Goal: Transaction & Acquisition: Purchase product/service

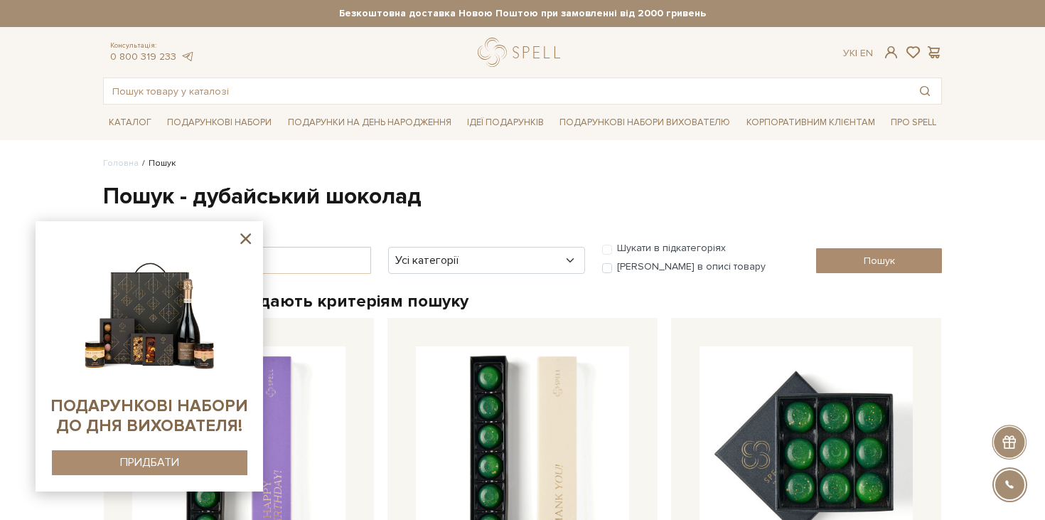
click at [247, 238] on icon at bounding box center [246, 239] width 18 height 18
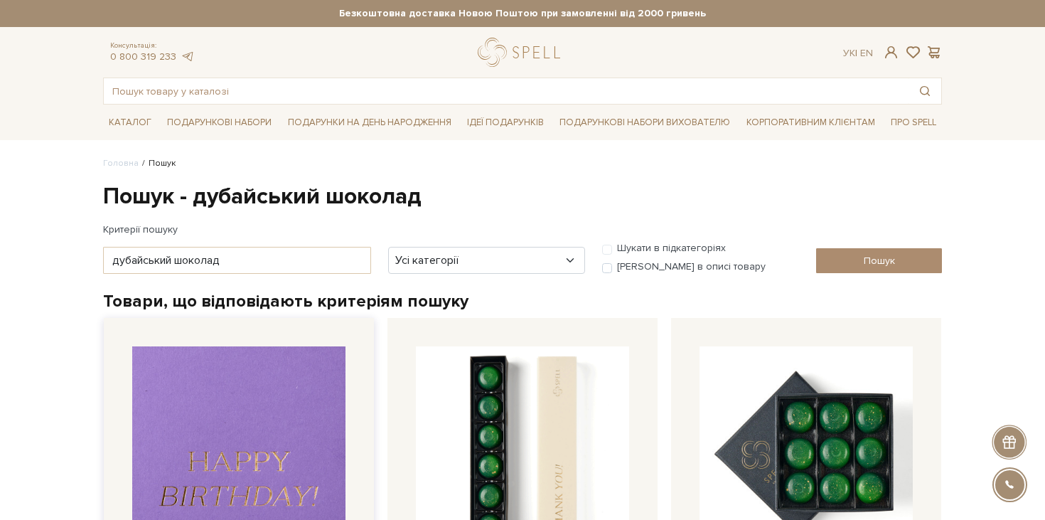
click at [236, 411] on img at bounding box center [238, 452] width 213 height 213
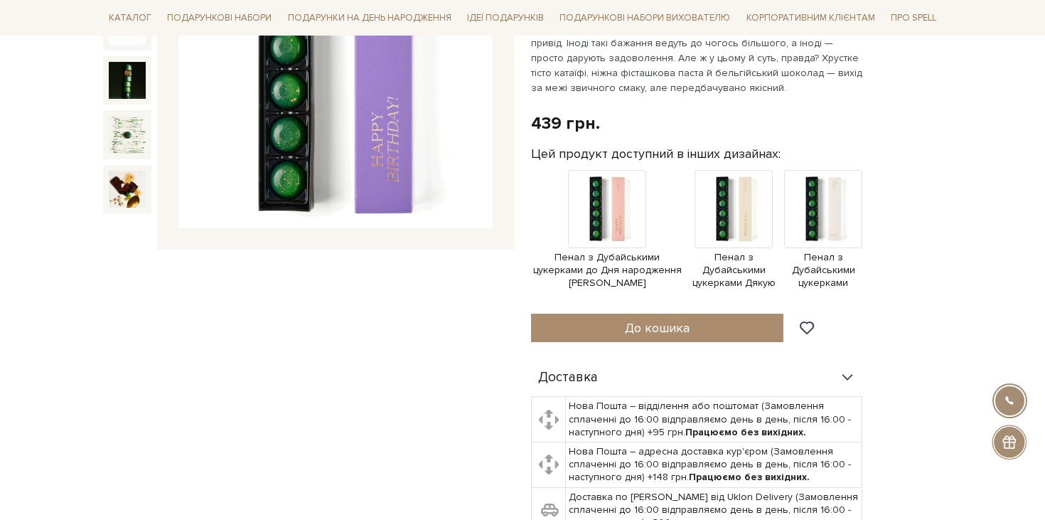
scroll to position [242, 0]
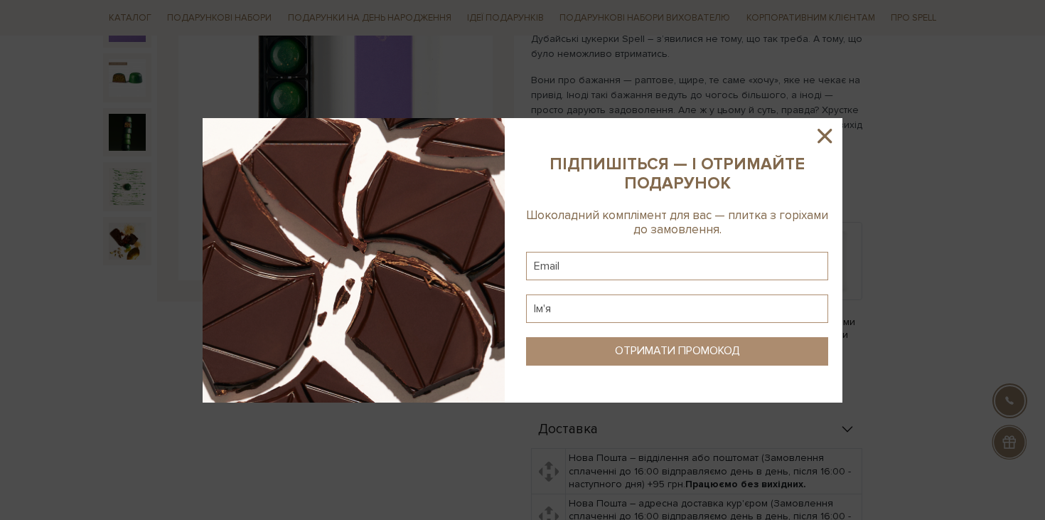
click at [820, 134] on icon at bounding box center [825, 136] width 24 height 24
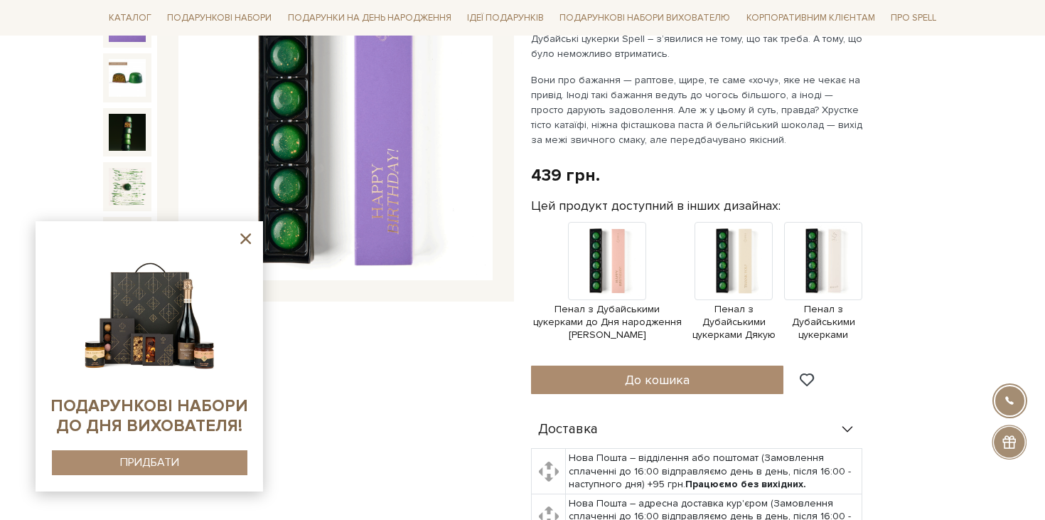
click at [250, 230] on icon at bounding box center [246, 239] width 18 height 18
